Goal: Task Accomplishment & Management: Complete application form

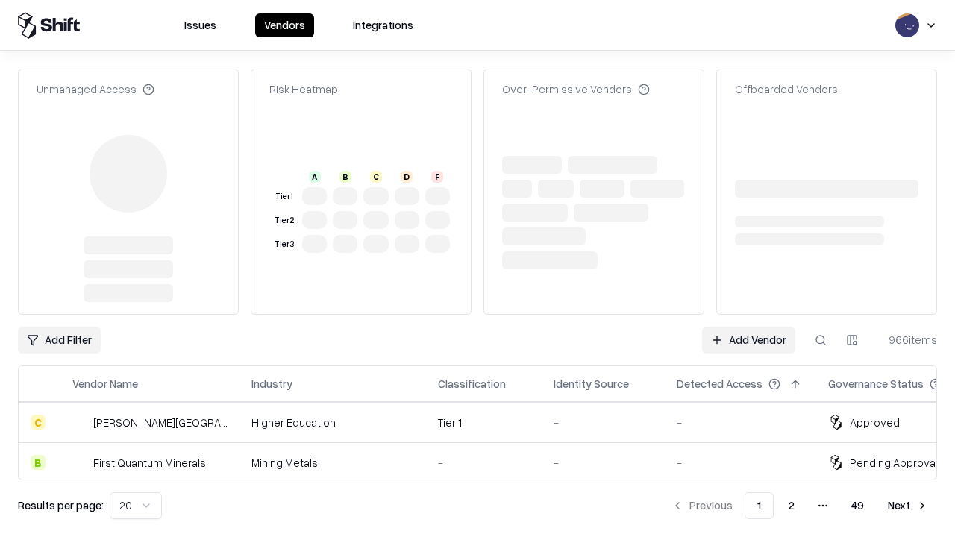
click at [748, 327] on link "Add Vendor" at bounding box center [748, 340] width 93 height 27
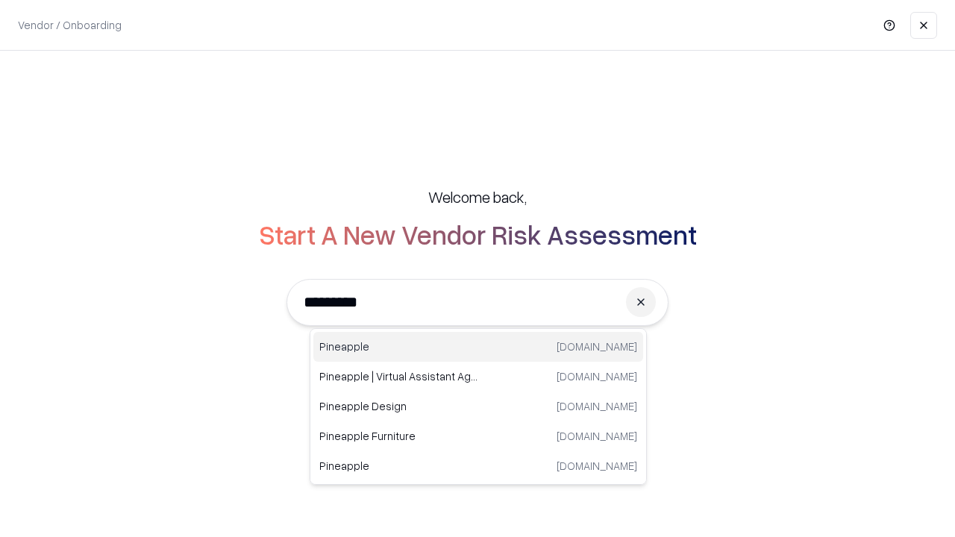
click at [478, 347] on div "Pineapple [DOMAIN_NAME]" at bounding box center [478, 347] width 330 height 30
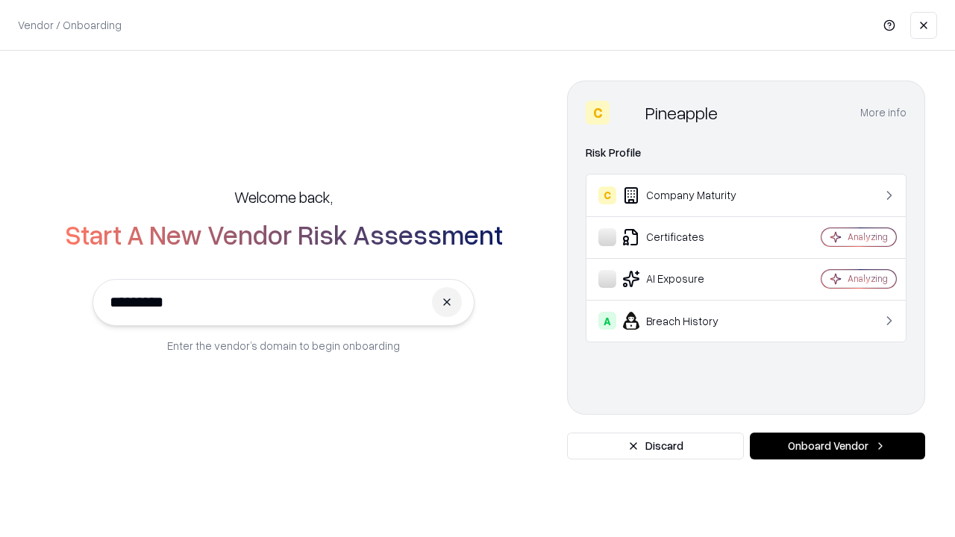
type input "*********"
click at [837, 446] on button "Onboard Vendor" at bounding box center [837, 446] width 175 height 27
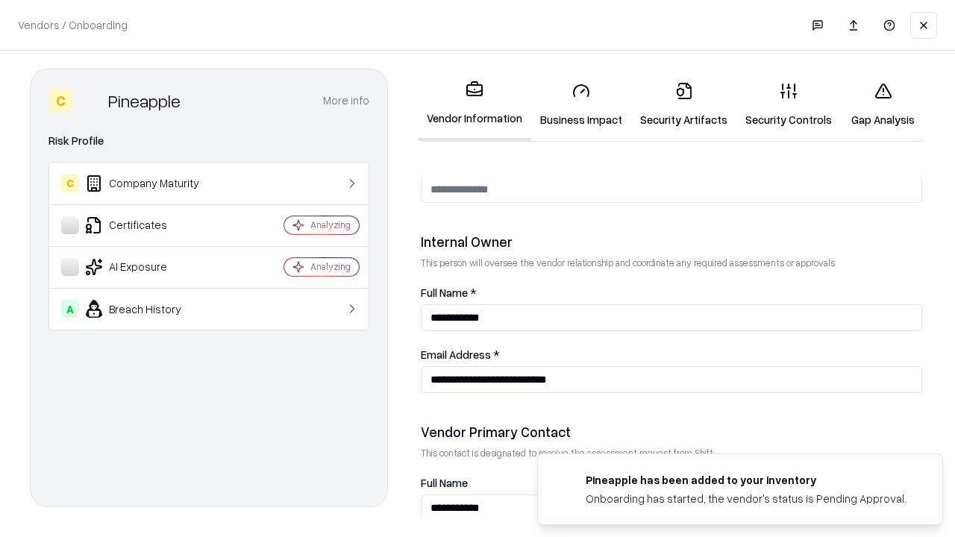
scroll to position [773, 0]
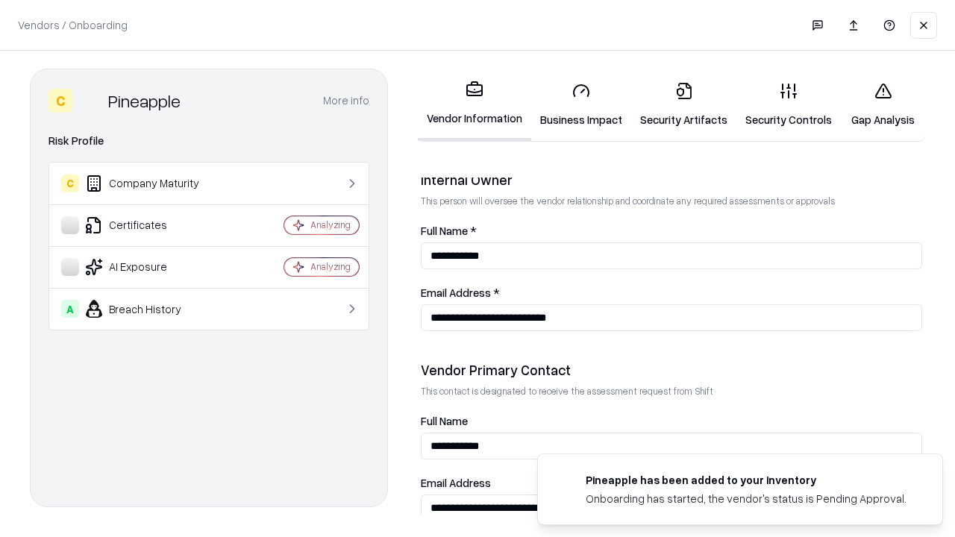
click at [581, 104] on link "Business Impact" at bounding box center [581, 104] width 100 height 69
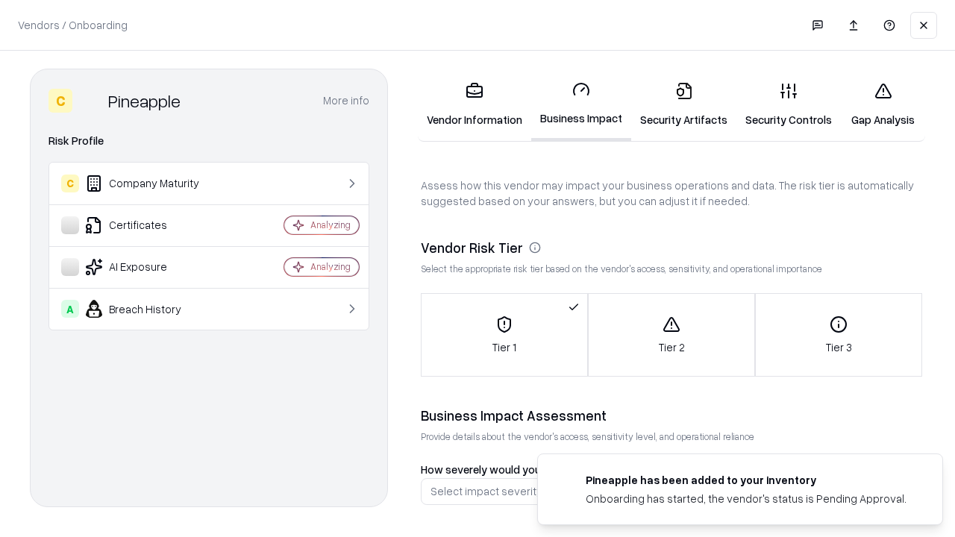
click at [683, 104] on link "Security Artifacts" at bounding box center [683, 104] width 105 height 69
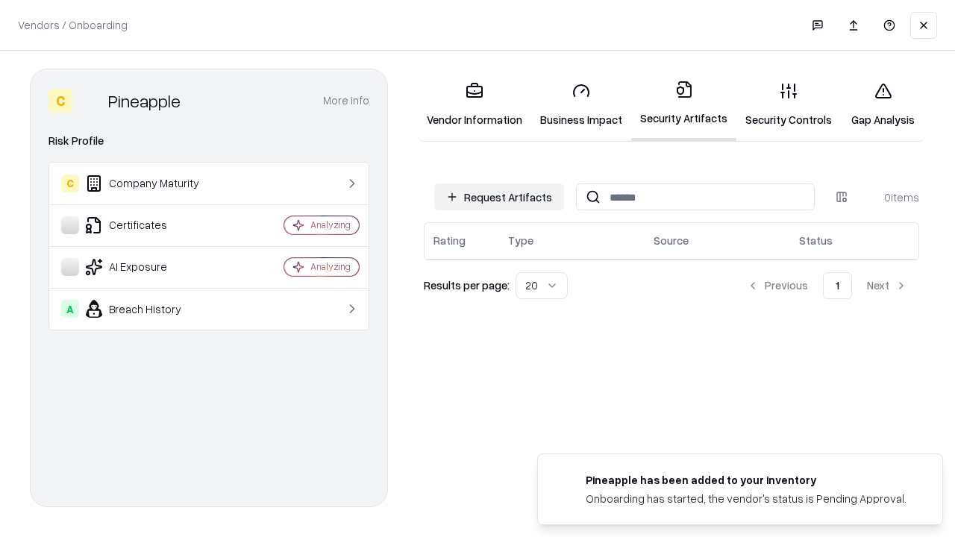
click at [499, 197] on button "Request Artifacts" at bounding box center [499, 196] width 130 height 27
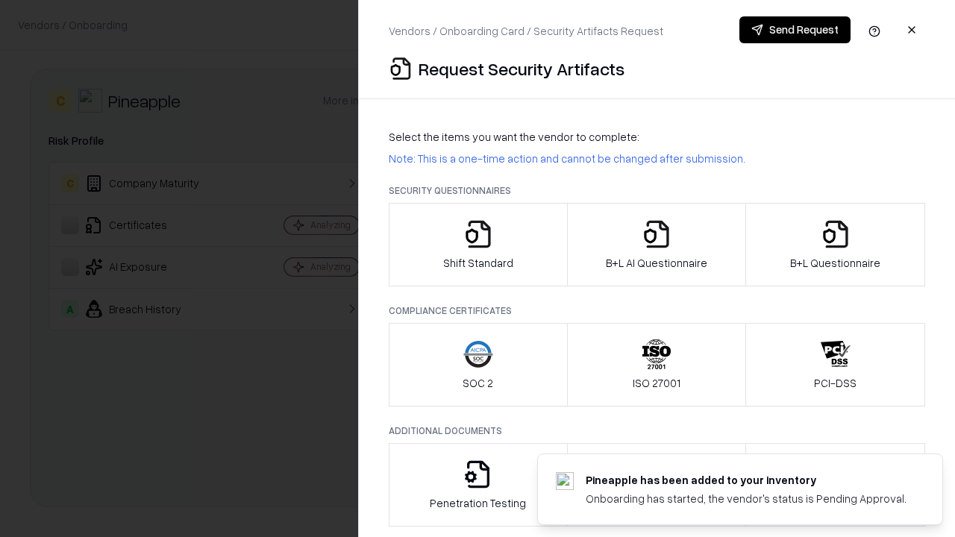
click at [477, 245] on icon "button" at bounding box center [478, 234] width 30 height 30
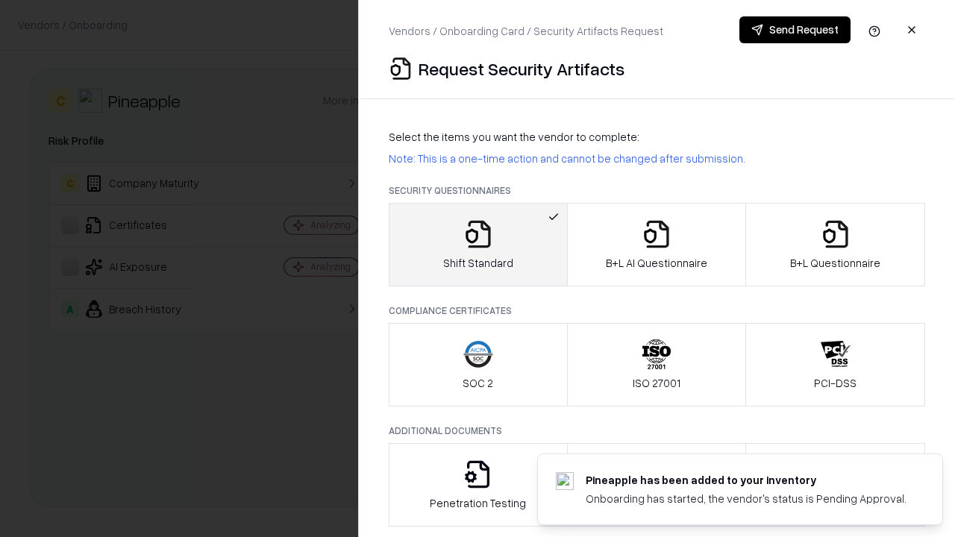
click at [794, 30] on button "Send Request" at bounding box center [794, 29] width 111 height 27
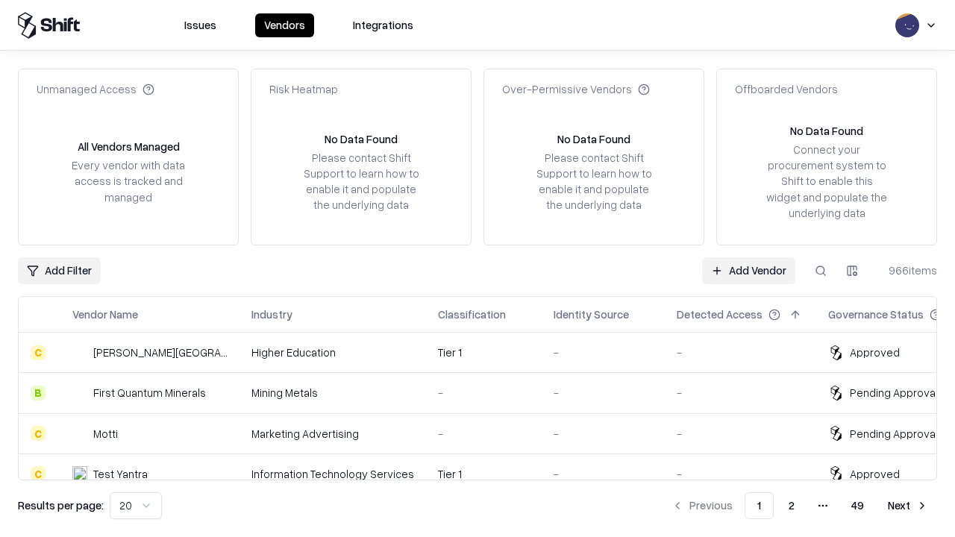
click at [820, 270] on button at bounding box center [820, 270] width 27 height 27
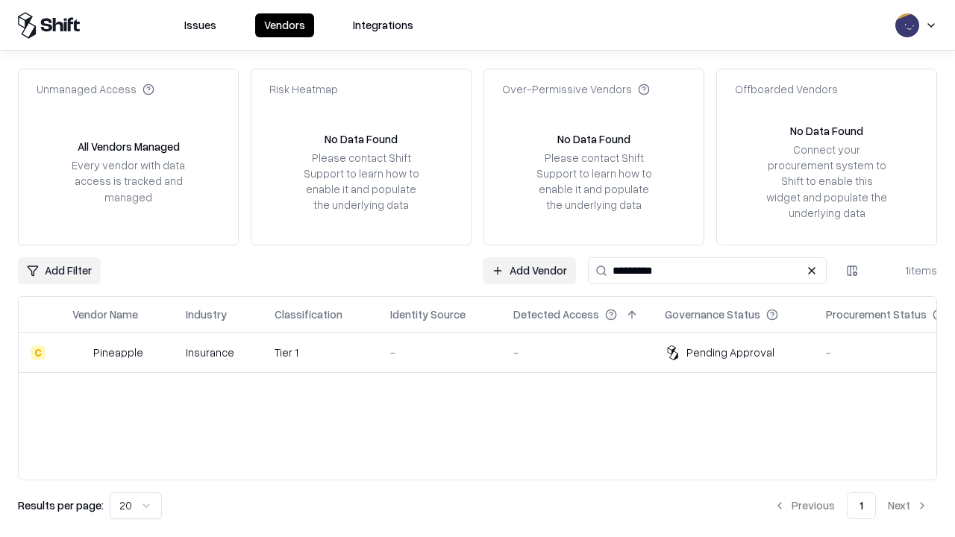
type input "*********"
click at [486, 352] on div "-" at bounding box center [439, 353] width 99 height 16
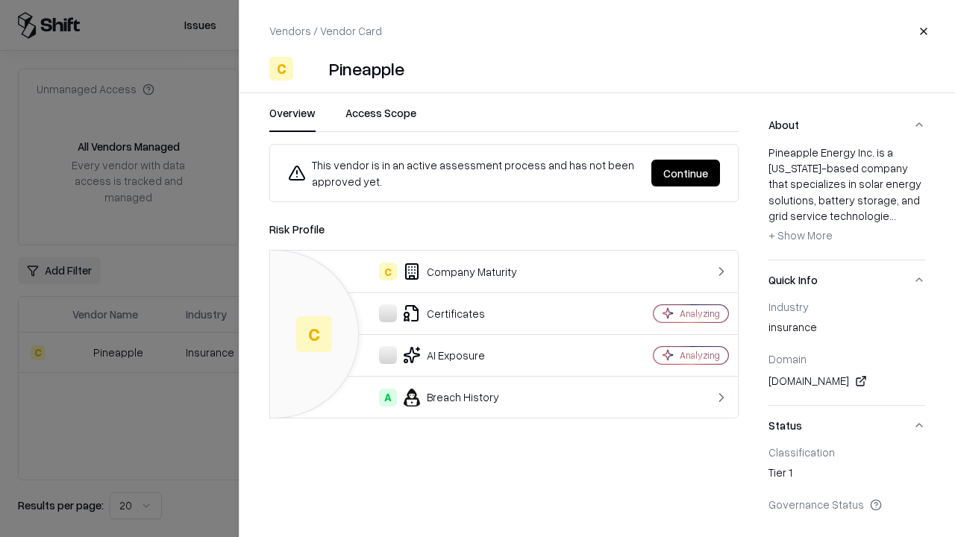
click at [685, 173] on button "Continue" at bounding box center [685, 173] width 69 height 27
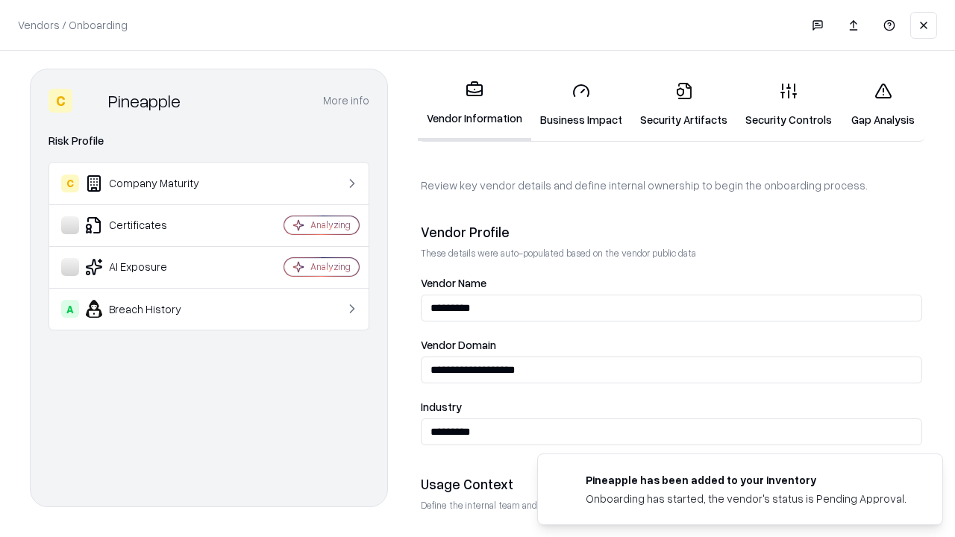
click at [683, 104] on link "Security Artifacts" at bounding box center [683, 104] width 105 height 69
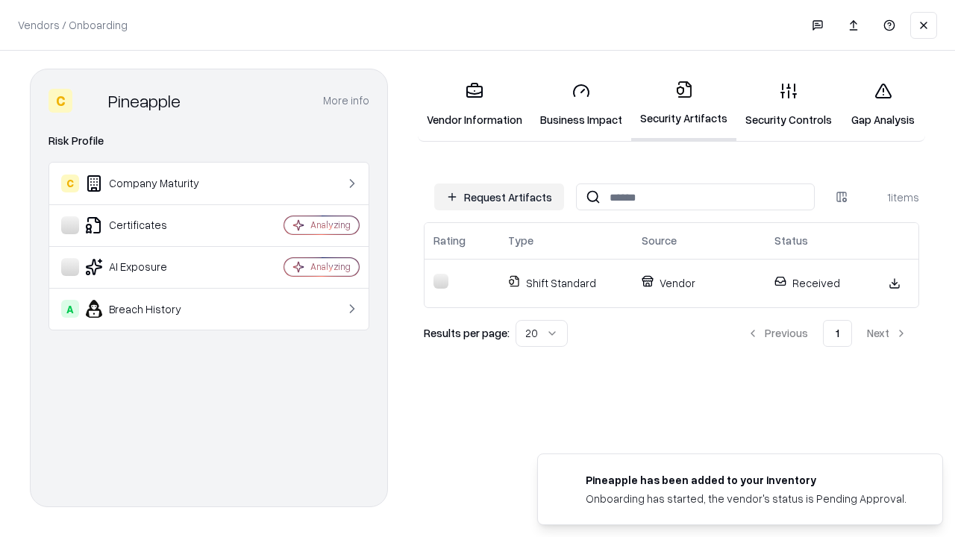
click at [882, 104] on link "Gap Analysis" at bounding box center [883, 104] width 84 height 69
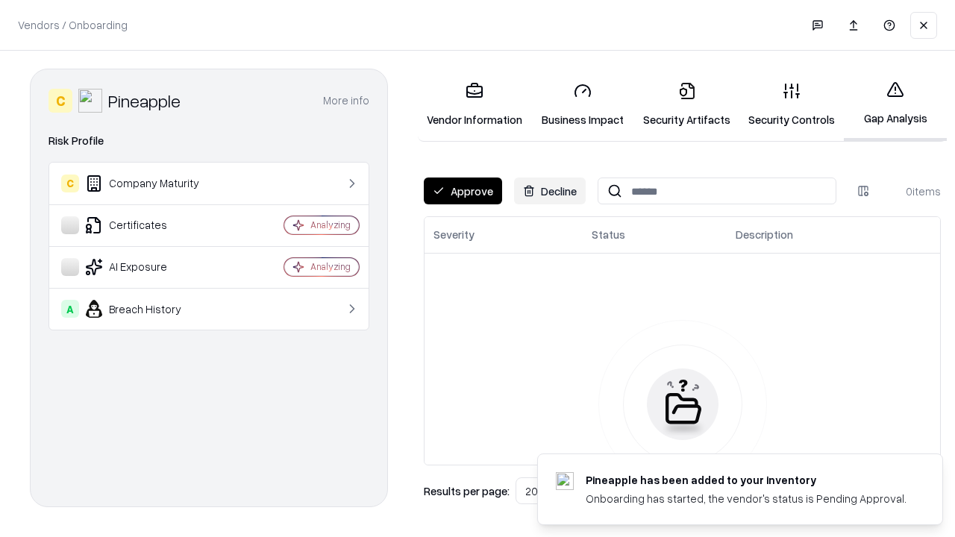
click at [462, 191] on button "Approve" at bounding box center [463, 191] width 78 height 27
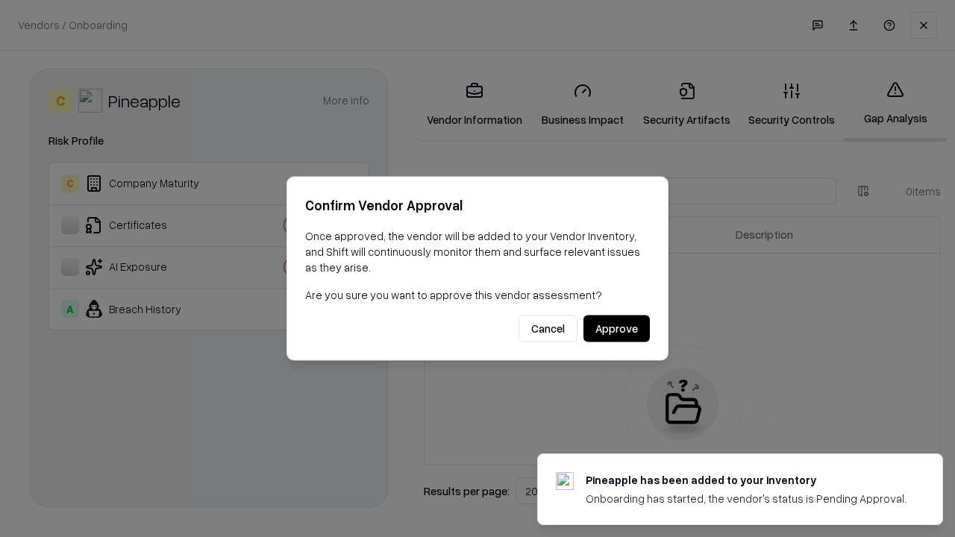
click at [616, 328] on button "Approve" at bounding box center [616, 328] width 66 height 27
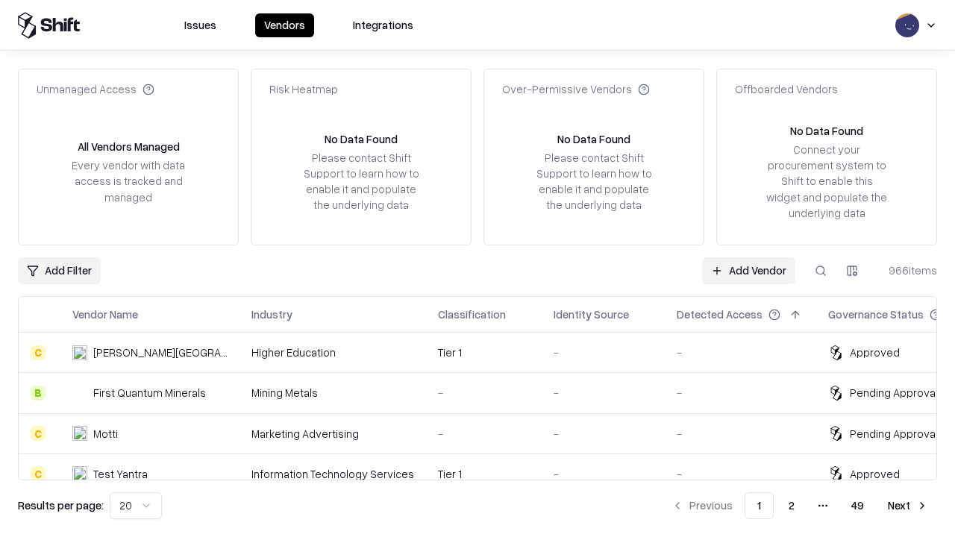
type input "*********"
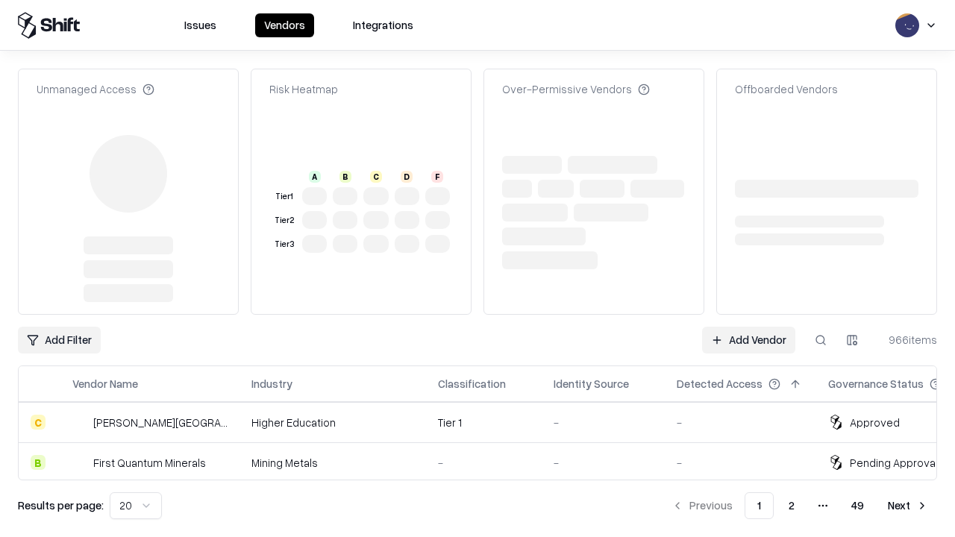
click at [748, 327] on link "Add Vendor" at bounding box center [748, 340] width 93 height 27
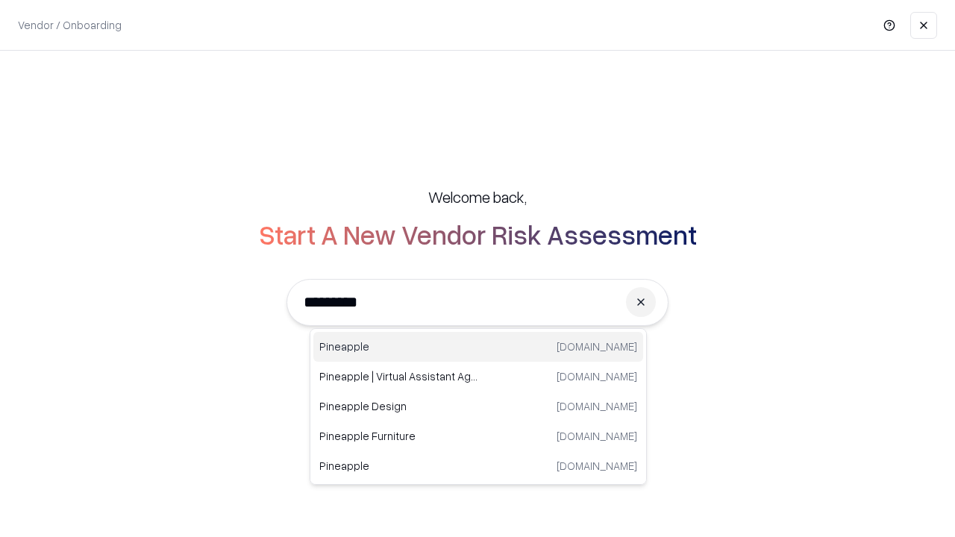
click at [478, 347] on div "Pineapple [DOMAIN_NAME]" at bounding box center [478, 347] width 330 height 30
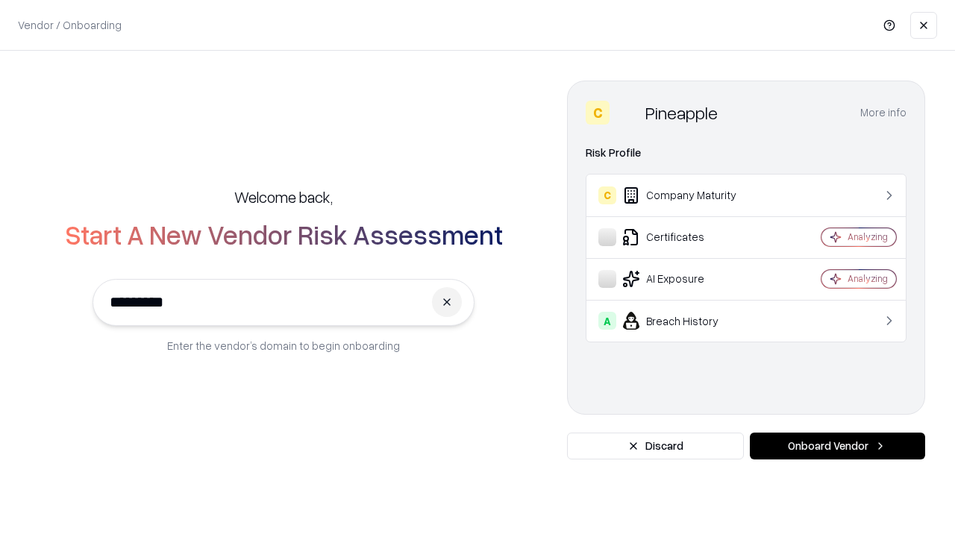
type input "*********"
click at [837, 446] on button "Onboard Vendor" at bounding box center [837, 446] width 175 height 27
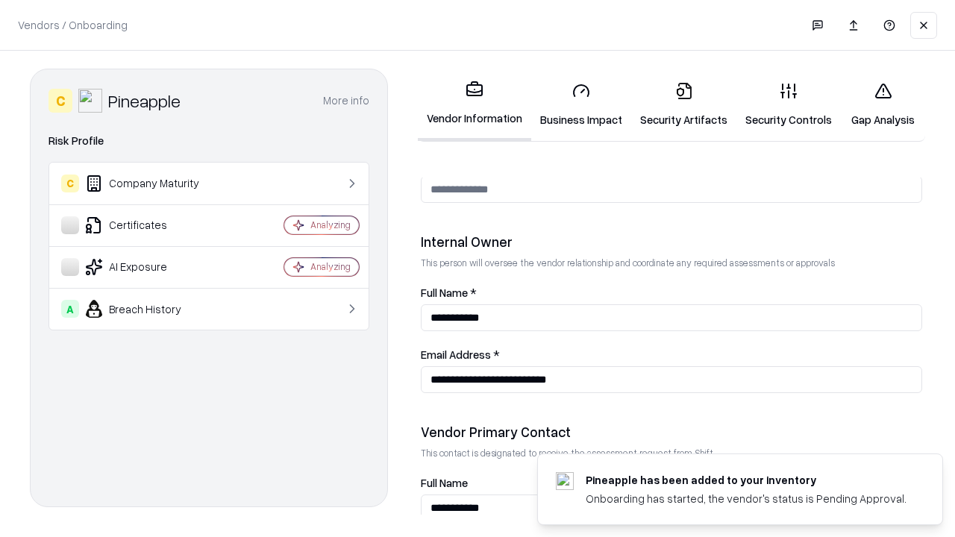
scroll to position [773, 0]
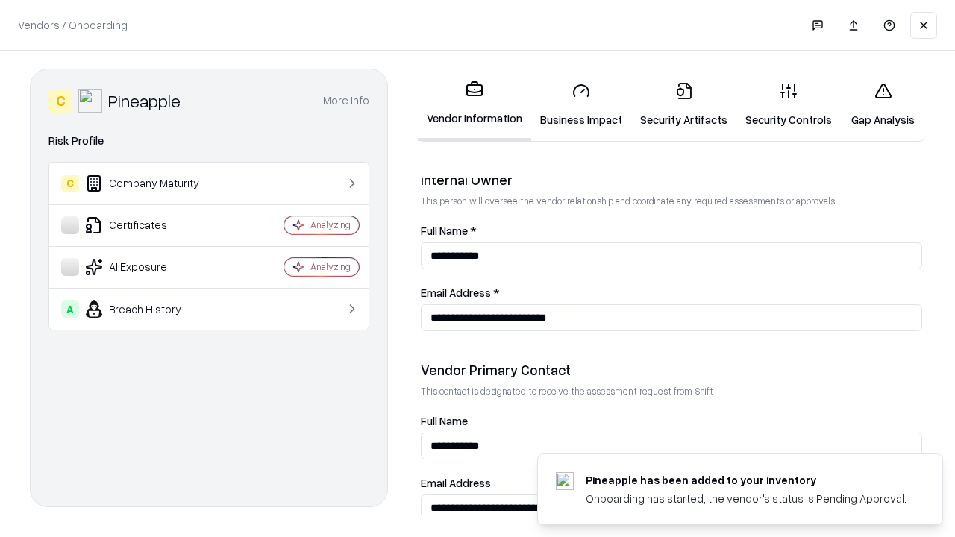
click at [882, 104] on link "Gap Analysis" at bounding box center [883, 104] width 84 height 69
